Goal: Information Seeking & Learning: Learn about a topic

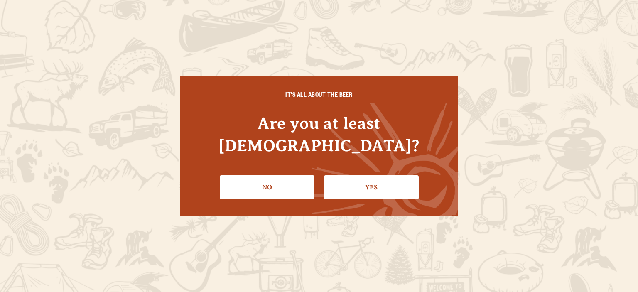
click at [374, 181] on link "Yes" at bounding box center [371, 187] width 95 height 24
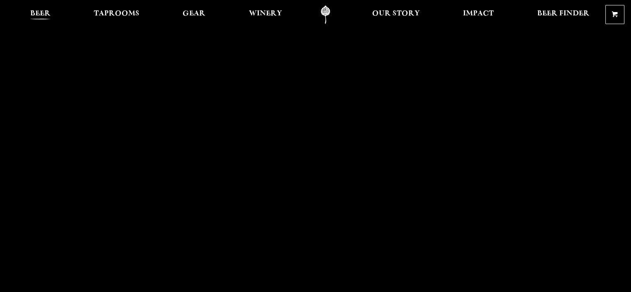
click at [41, 17] on span "Beer" at bounding box center [40, 13] width 20 height 7
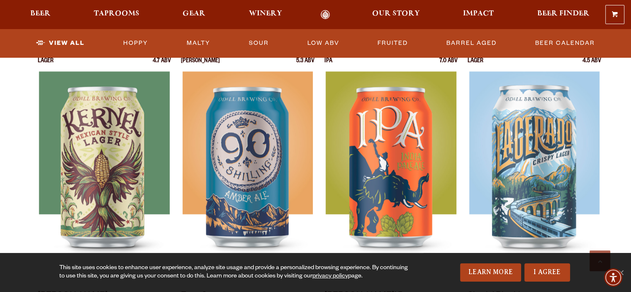
scroll to position [291, 0]
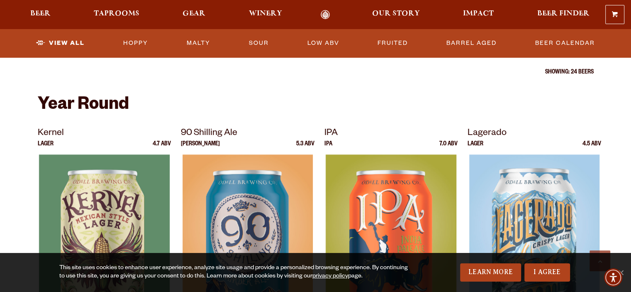
click at [322, 14] on link "Odell Home" at bounding box center [325, 15] width 31 height 10
